Goal: Navigation & Orientation: Go to known website

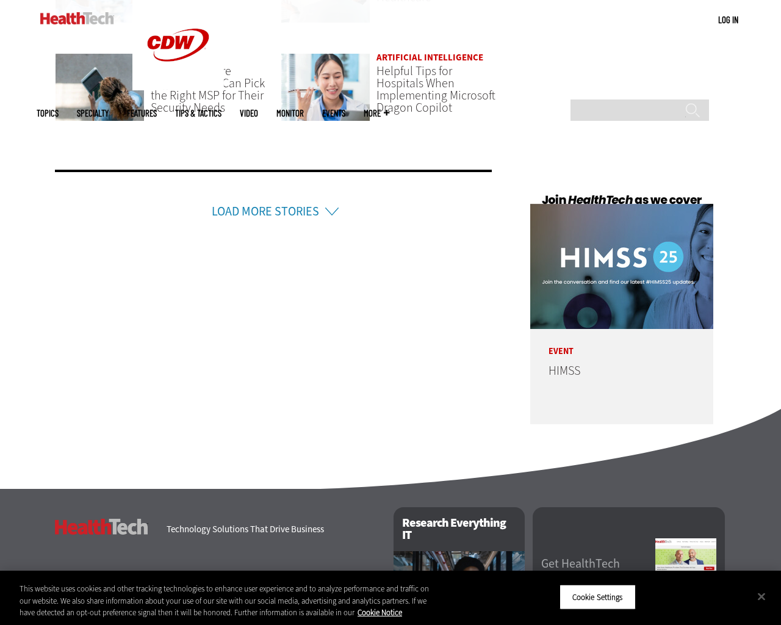
scroll to position [2906, 0]
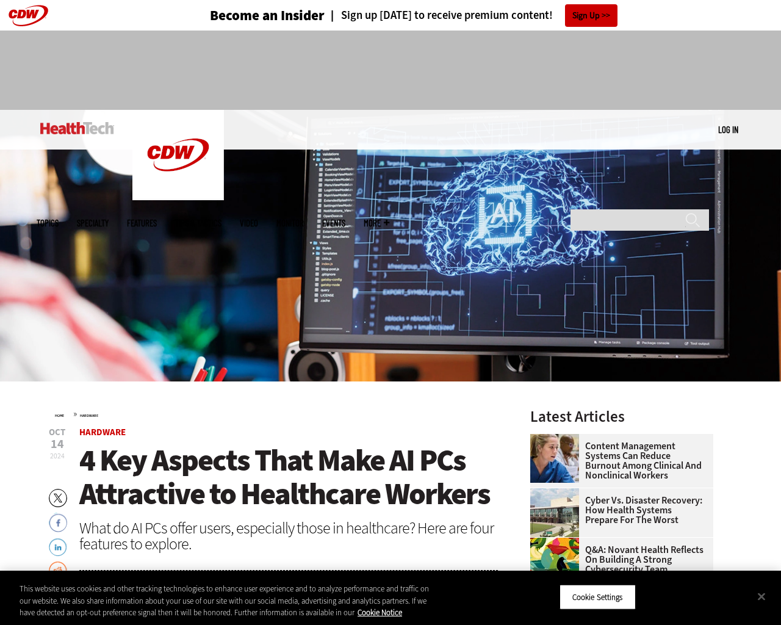
click at [775, 313] on img at bounding box center [390, 246] width 781 height 272
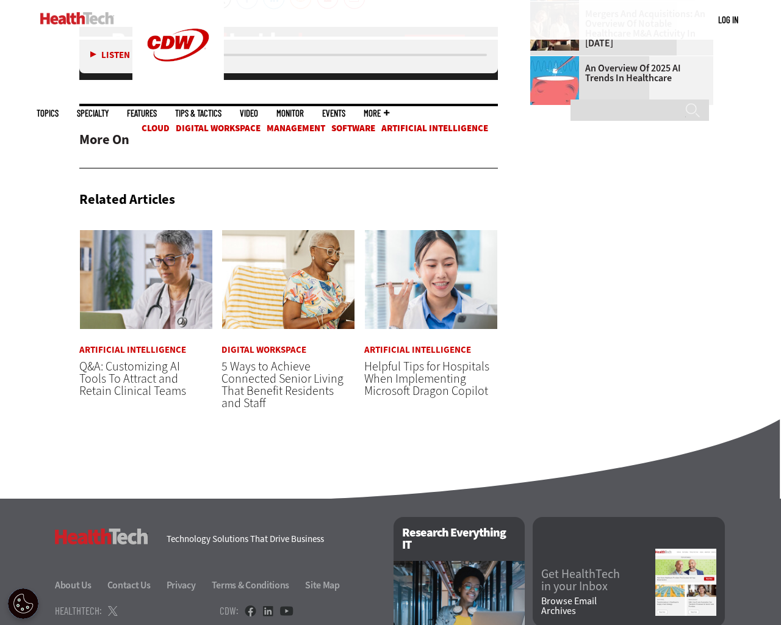
scroll to position [1692, 0]
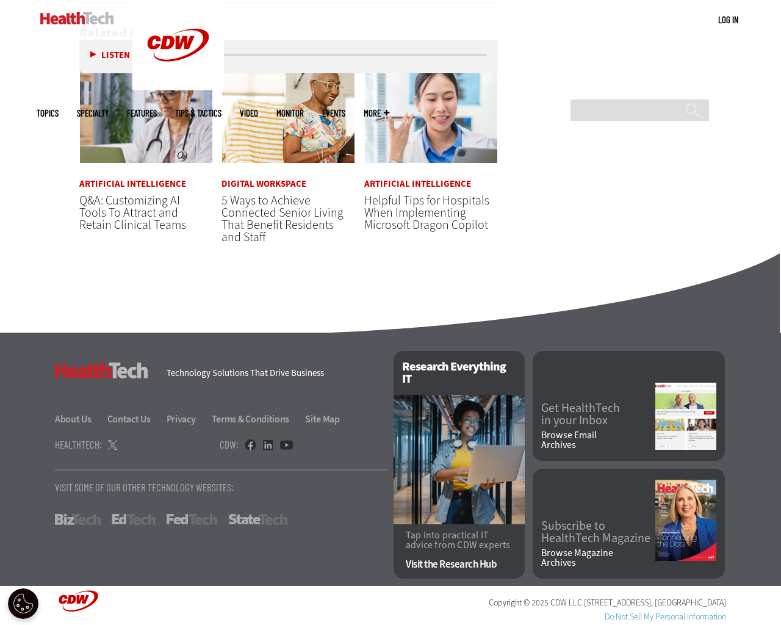
scroll to position [1692, 0]
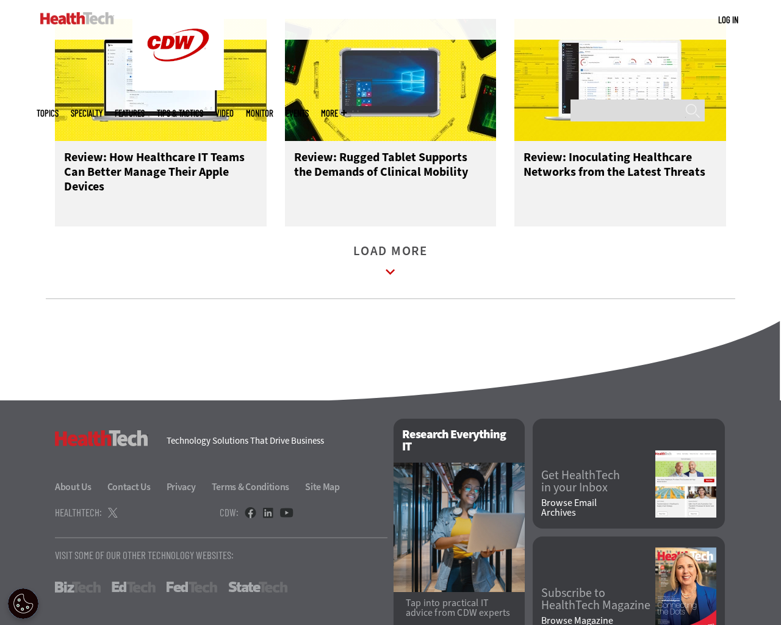
scroll to position [1607, 0]
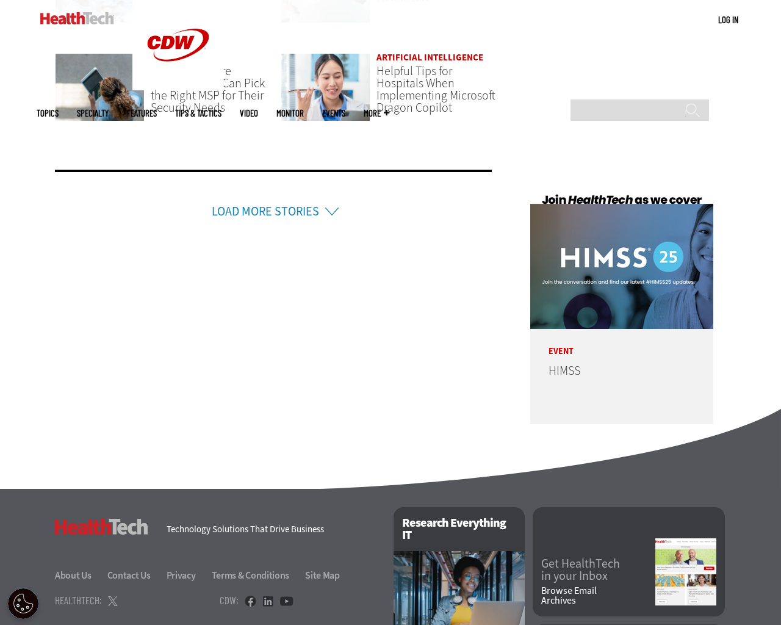
scroll to position [2906, 0]
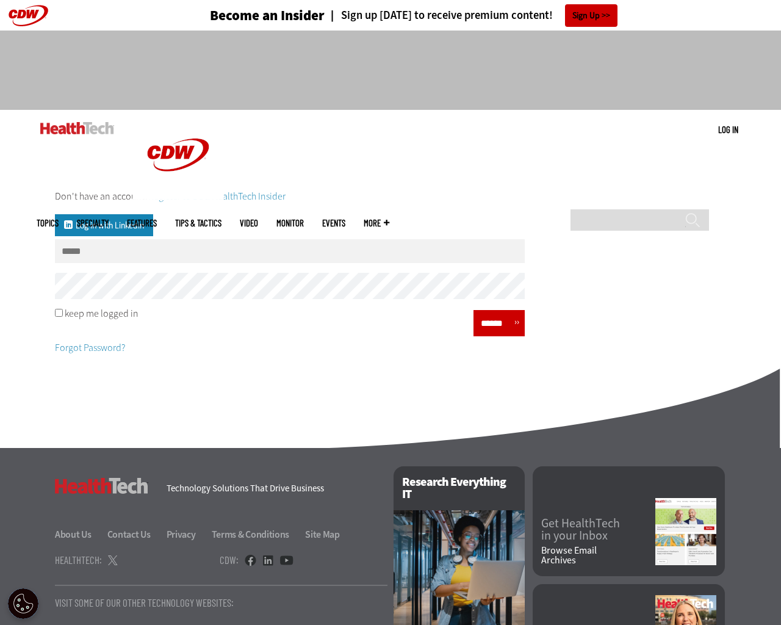
scroll to position [120, 0]
